Goal: Task Accomplishment & Management: Manage account settings

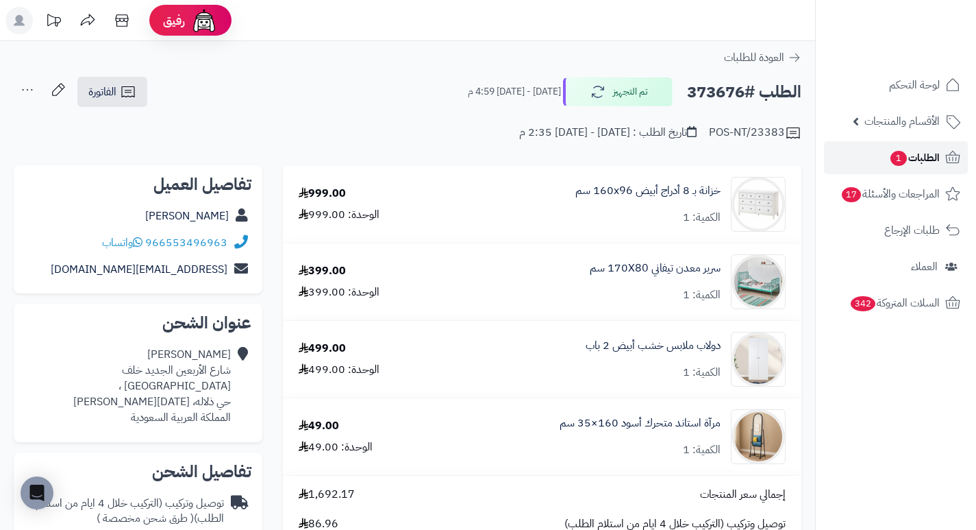
click at [883, 166] on link "الطلبات 1" at bounding box center [896, 157] width 144 height 33
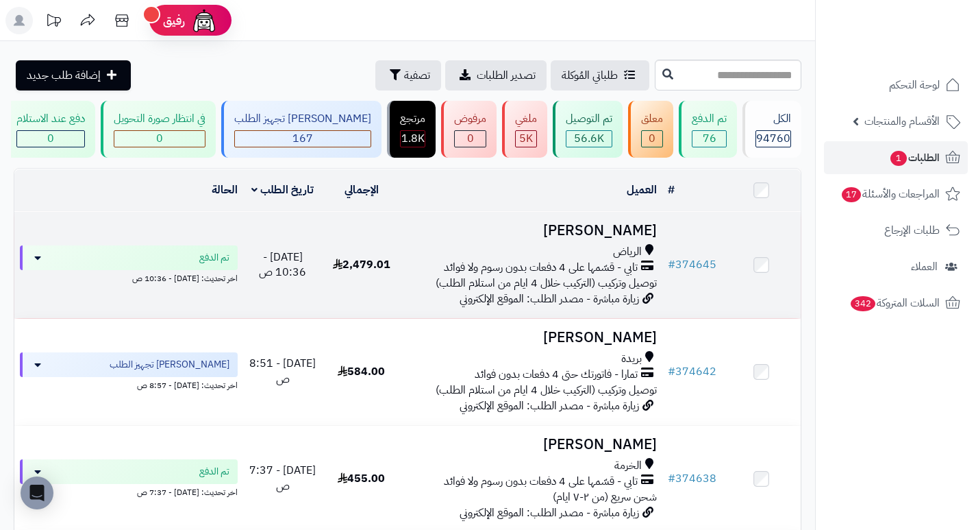
click at [608, 238] on h3 "Amal Alanazi" at bounding box center [531, 231] width 251 height 16
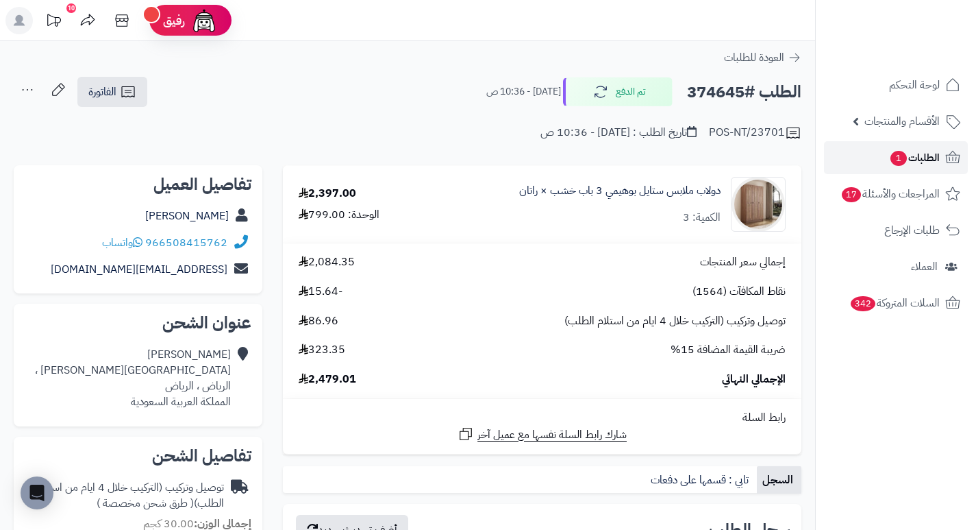
click at [902, 166] on span "الطلبات 1" at bounding box center [914, 157] width 51 height 19
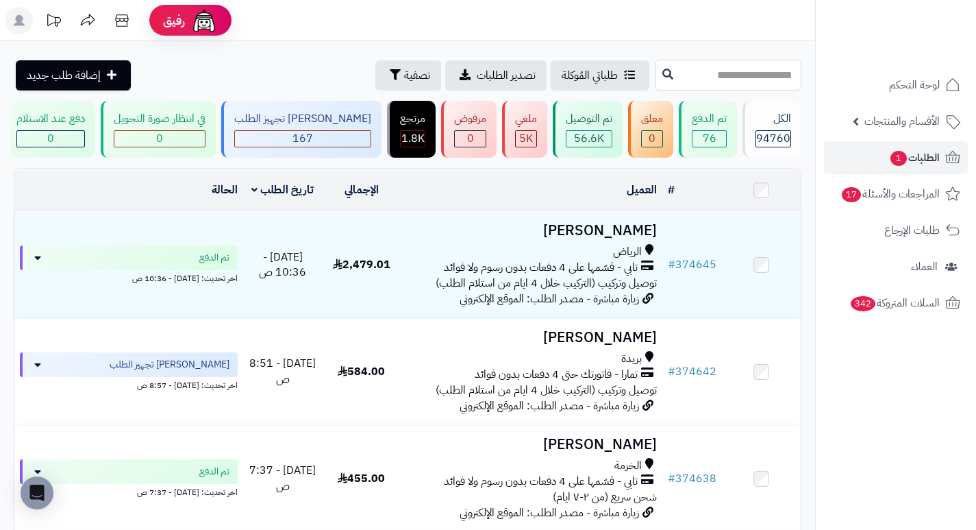
click at [684, 84] on input "text" at bounding box center [728, 75] width 147 height 31
click at [921, 159] on span "الطلبات 1" at bounding box center [914, 157] width 51 height 19
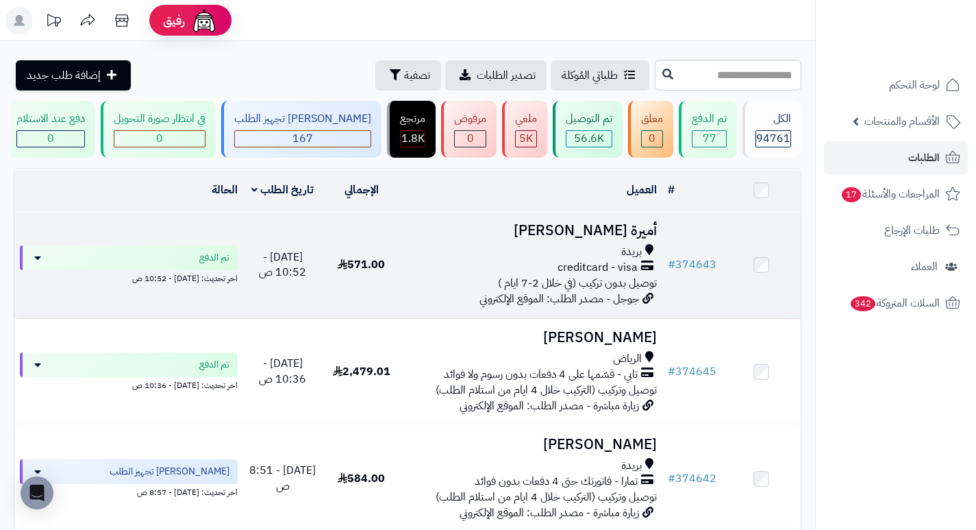
click at [643, 238] on h3 "أميرة [PERSON_NAME]" at bounding box center [531, 231] width 251 height 16
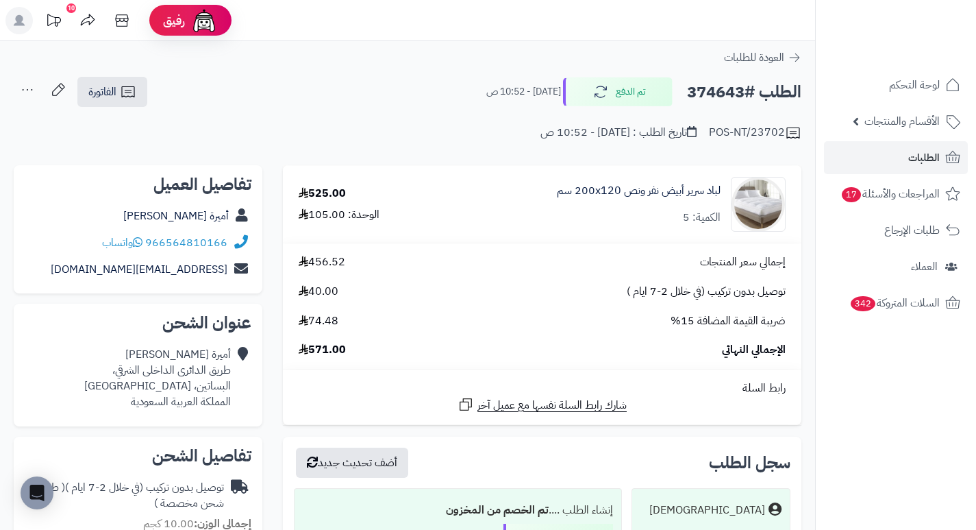
drag, startPoint x: 0, startPoint y: 0, endPoint x: 588, endPoint y: 243, distance: 636.1
click at [588, 243] on td "إجمالي سعر المنتجات 456.52 توصيل بدون تركيب (في خلال 2-7 ايام ) 40.00 ضريبة الق…" at bounding box center [542, 305] width 519 height 125
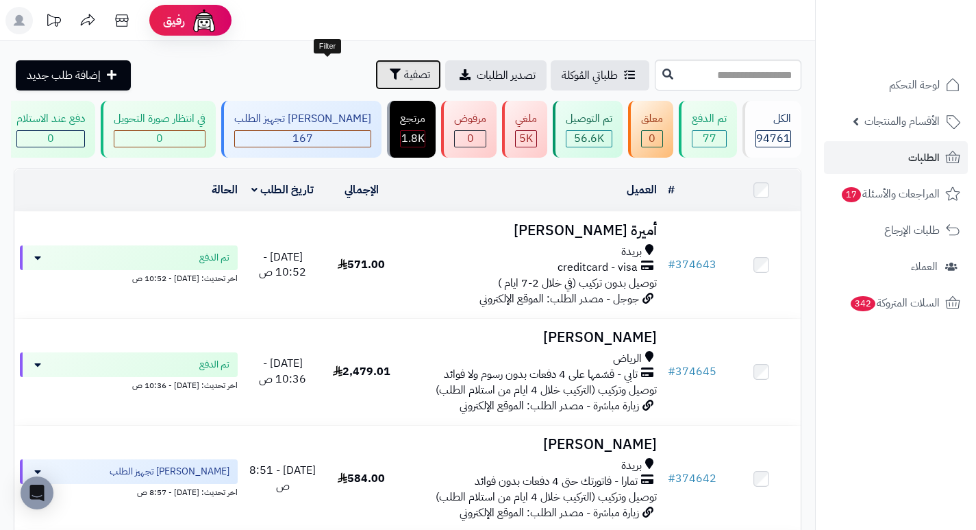
click at [404, 77] on span "تصفية" at bounding box center [417, 74] width 26 height 16
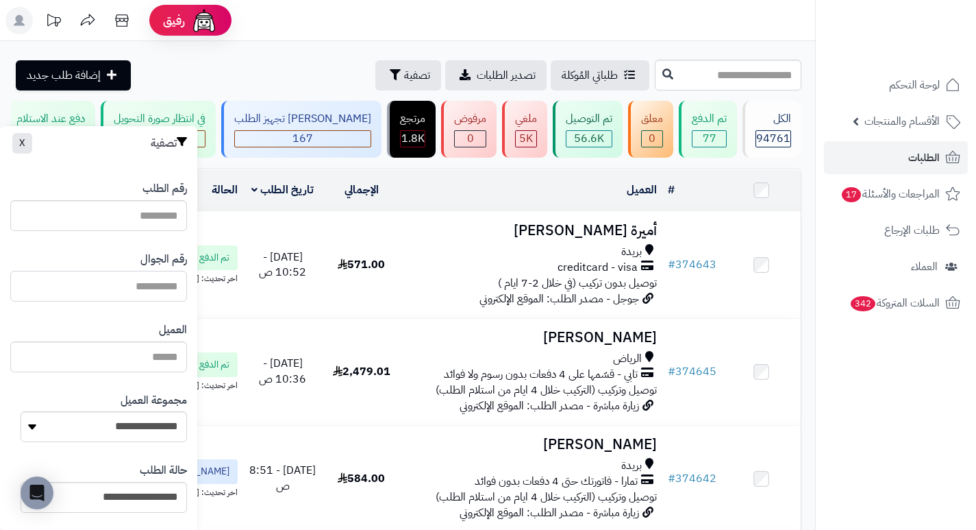
click at [140, 284] on input "text" at bounding box center [98, 286] width 177 height 31
type input "*********"
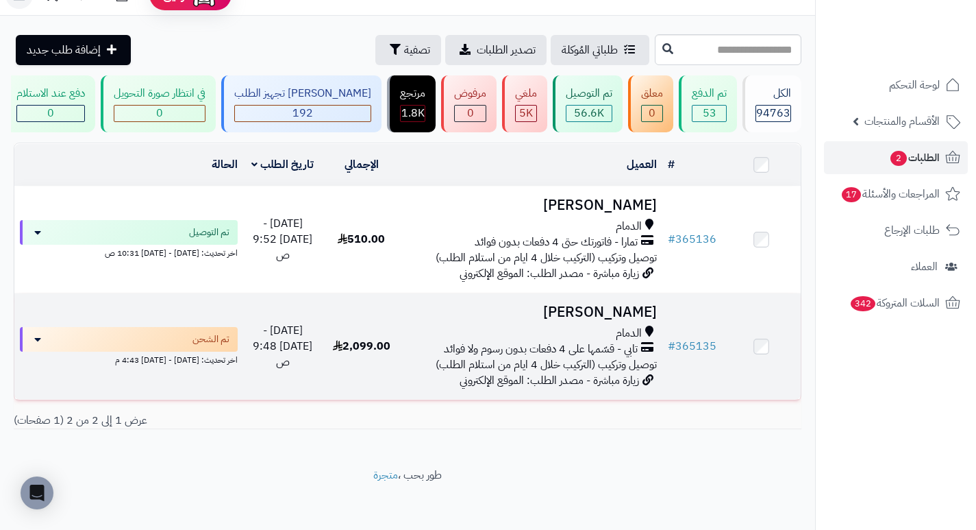
scroll to position [39, 0]
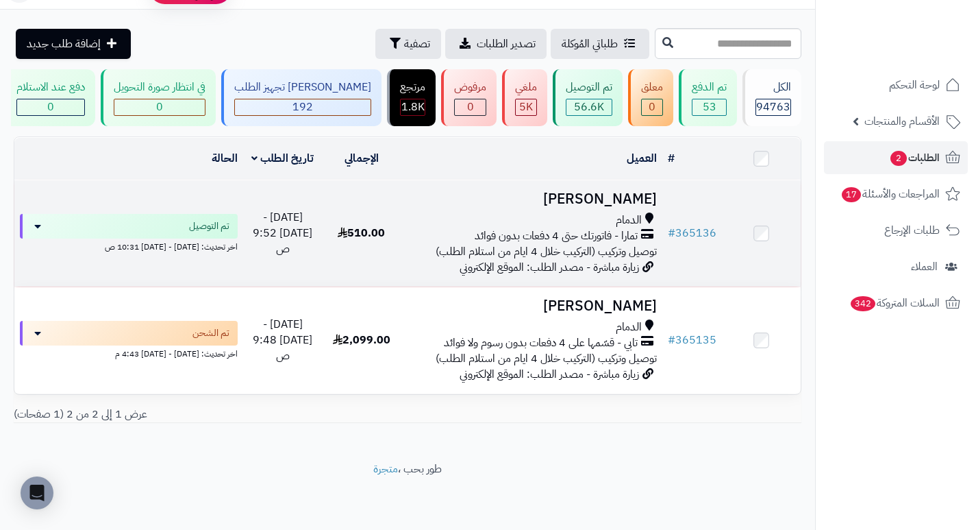
click at [624, 199] on h3 "[PERSON_NAME]" at bounding box center [531, 199] width 251 height 16
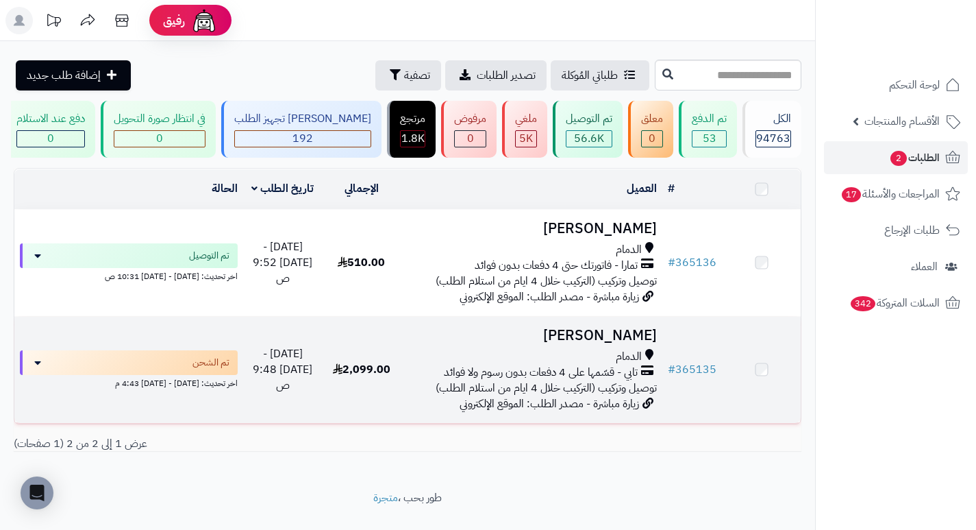
scroll to position [39, 0]
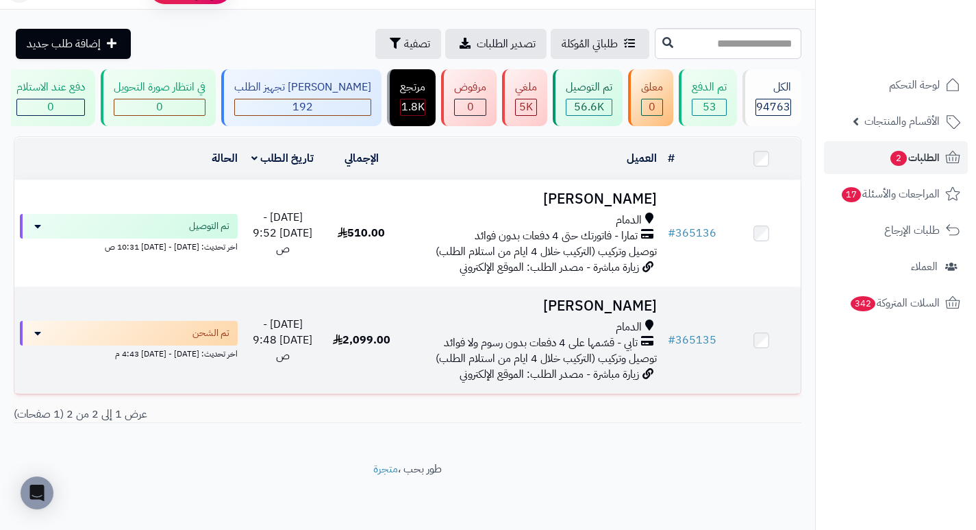
click at [646, 306] on h3 "[PERSON_NAME]" at bounding box center [531, 306] width 251 height 16
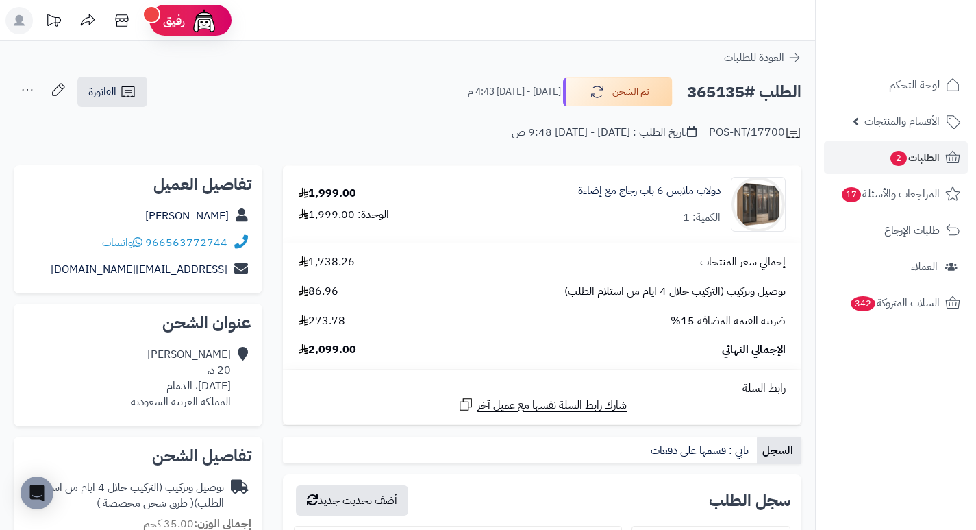
click at [715, 97] on h2 "الطلب #365135" at bounding box center [744, 92] width 114 height 28
copy h2 "365135"
click at [588, 253] on td "إجمالي سعر المنتجات 1,738.26 توصيل وتركيب (التركيب خلال 4 ايام من استلام الطلب)…" at bounding box center [542, 305] width 519 height 125
click at [705, 90] on h2 "الطلب #365135" at bounding box center [744, 92] width 114 height 28
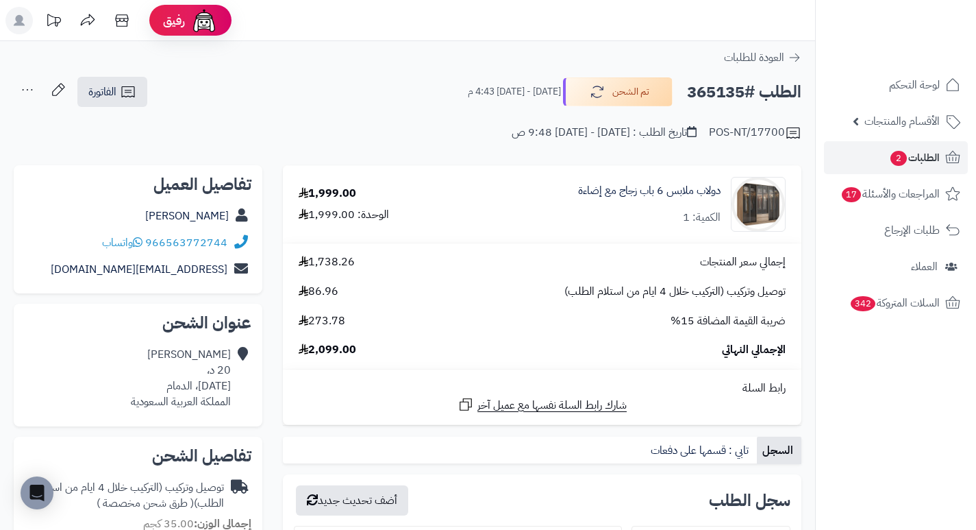
click at [705, 90] on h2 "الطلب #365135" at bounding box center [744, 92] width 114 height 28
copy h2 "365135"
click at [437, 236] on td "1,999.00 الوحدة: 1,999.00" at bounding box center [370, 204] width 175 height 77
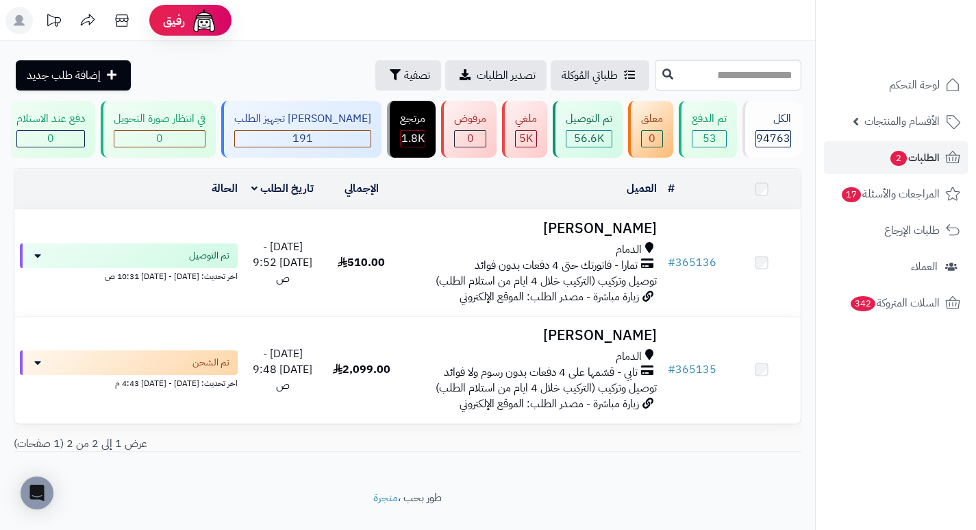
scroll to position [39, 0]
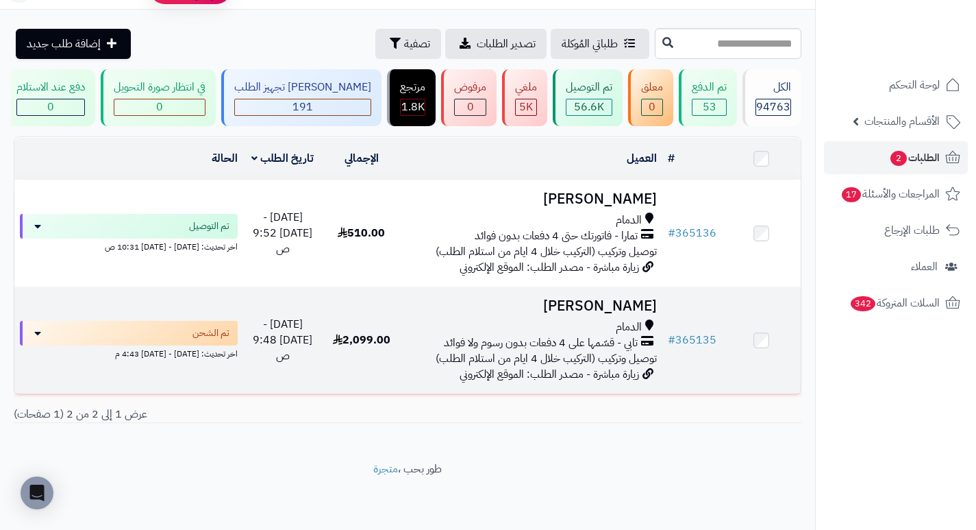
click at [610, 311] on h3 "[PERSON_NAME]" at bounding box center [531, 306] width 251 height 16
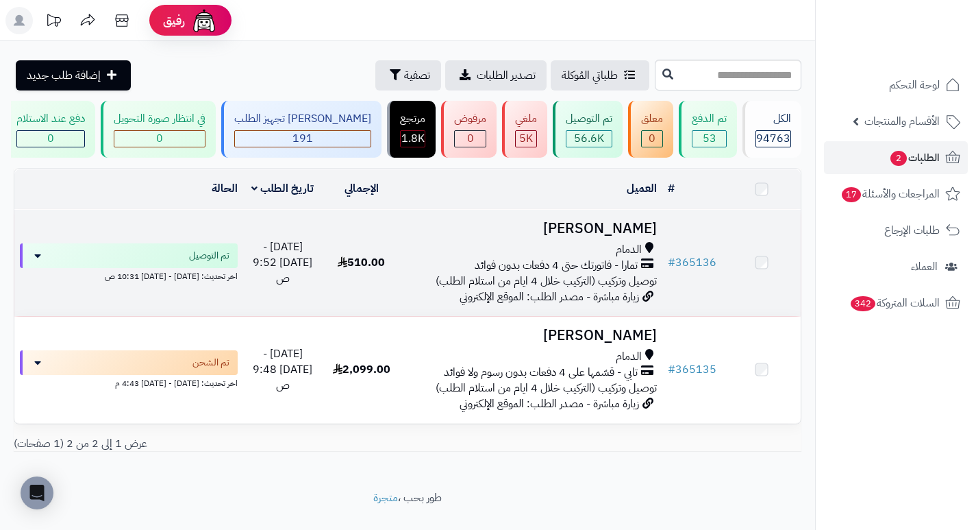
scroll to position [39, 0]
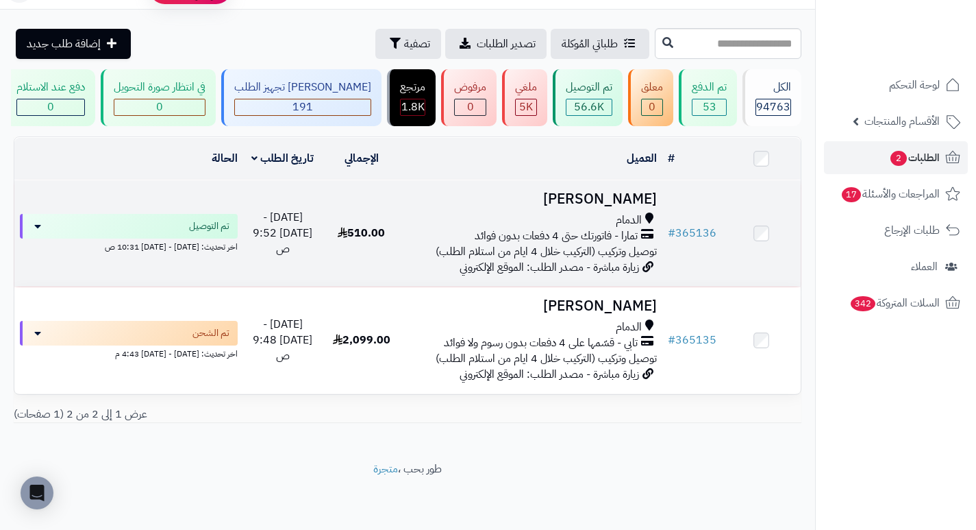
click at [616, 204] on h3 "مشاري العنزي" at bounding box center [531, 199] width 251 height 16
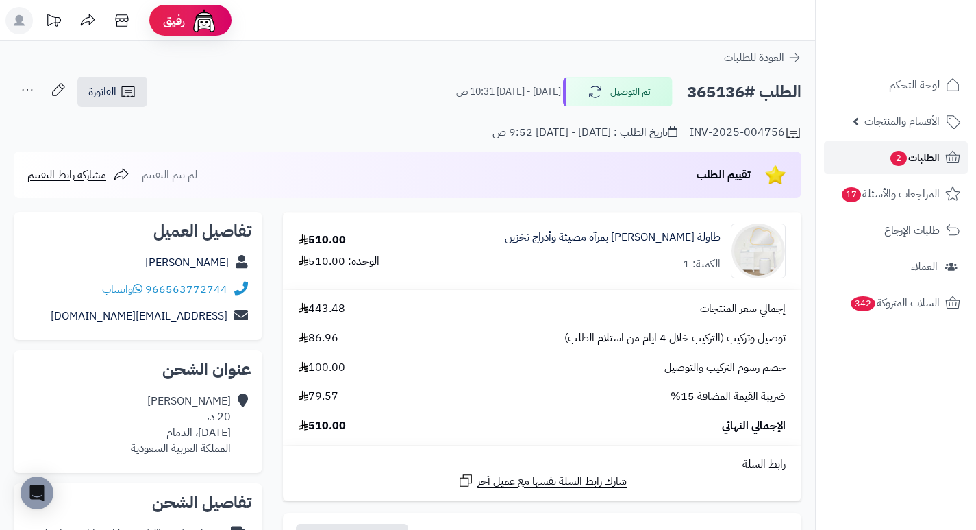
click at [915, 165] on span "الطلبات 2" at bounding box center [914, 157] width 51 height 19
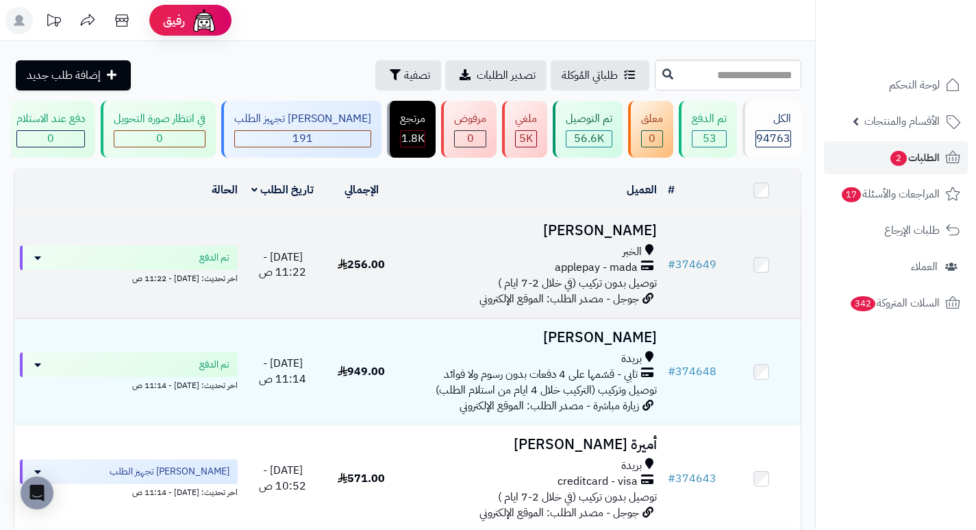
click at [629, 238] on h3 "[PERSON_NAME]" at bounding box center [531, 231] width 251 height 16
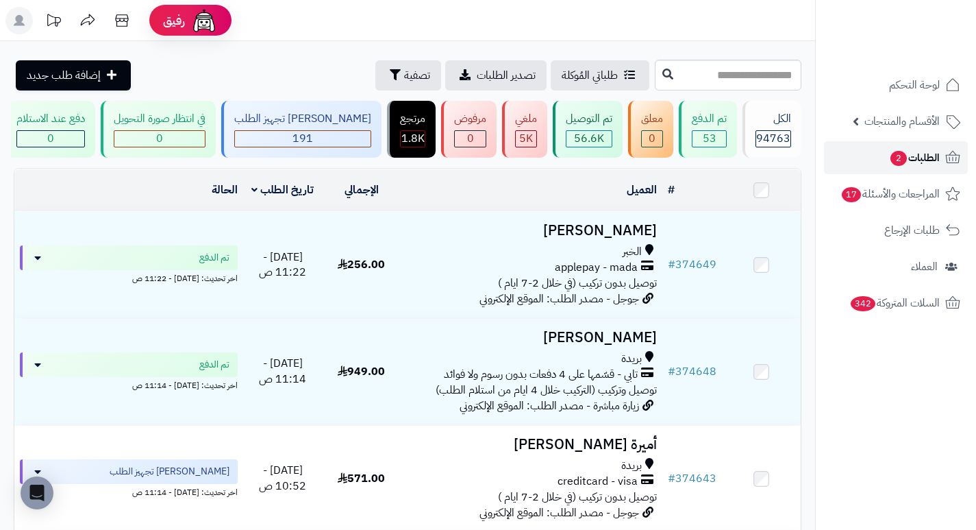
click at [917, 148] on span "الطلبات 2" at bounding box center [914, 157] width 51 height 19
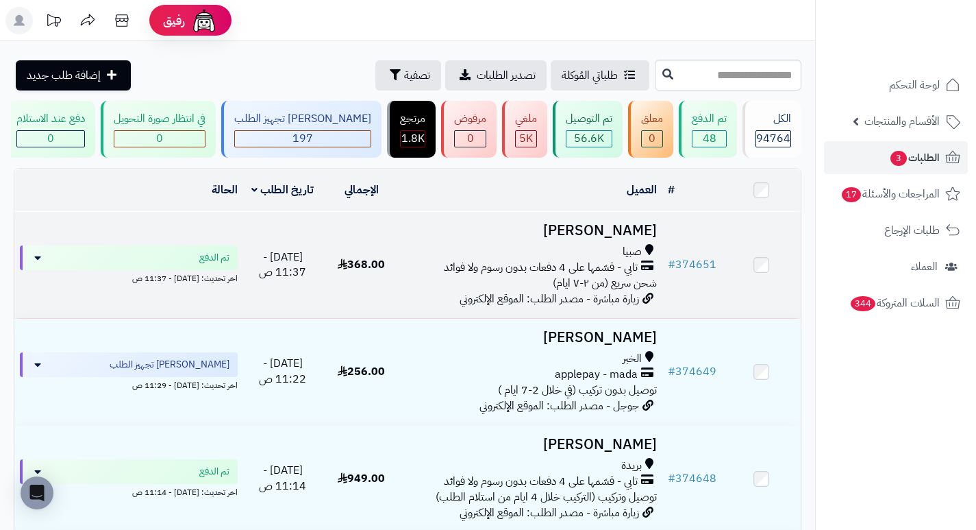
click at [635, 238] on h3 "[PERSON_NAME]" at bounding box center [531, 231] width 251 height 16
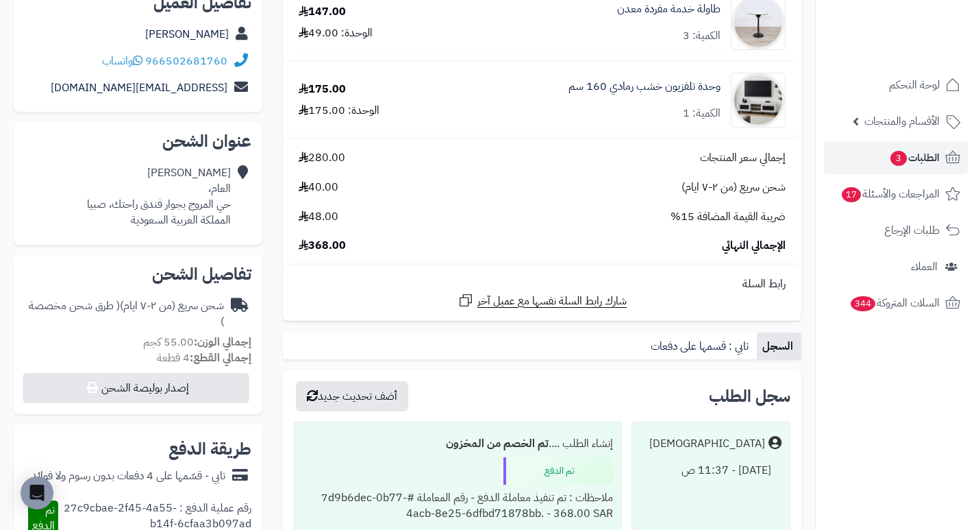
scroll to position [206, 0]
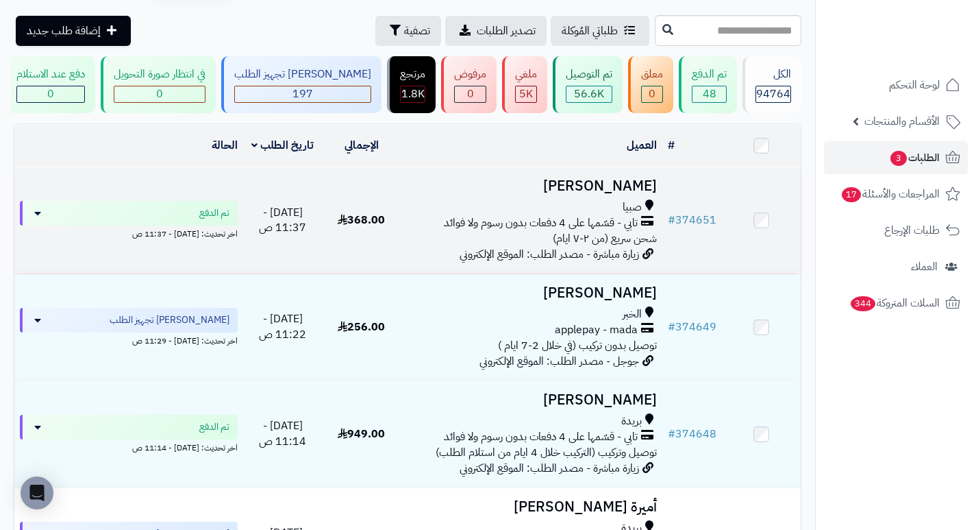
scroll to position [69, 0]
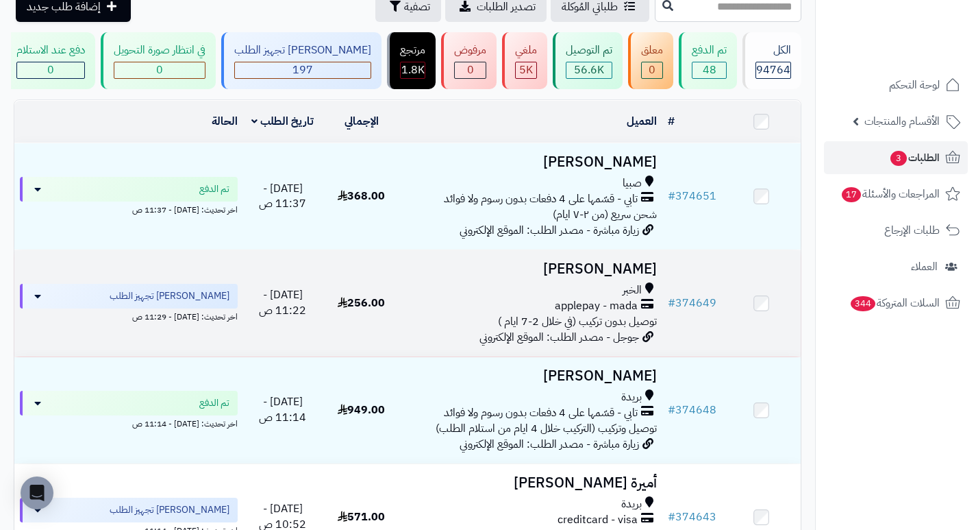
click at [653, 275] on h3 "Mohammed Almuraisel" at bounding box center [531, 269] width 251 height 16
